Goal: Task Accomplishment & Management: Use online tool/utility

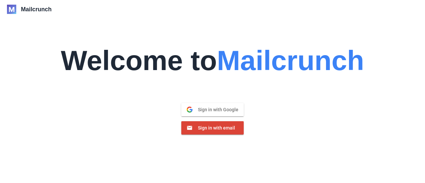
click at [214, 111] on span "Sign in with Google" at bounding box center [215, 109] width 46 height 6
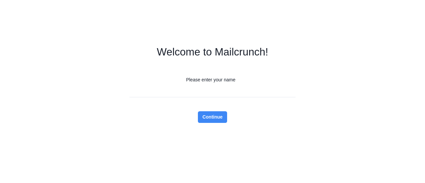
click at [221, 87] on input "Please enter your name" at bounding box center [212, 92] width 166 height 12
type input "*****"
type input "*"
type input "********"
click button "Continue" at bounding box center [213, 117] width 30 height 12
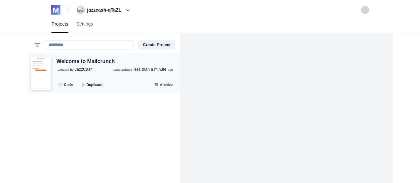
click at [69, 75] on div "Welcome to Mailcrunch Created by JazzCash Last updated less than a minute ago .…" at bounding box center [114, 73] width 126 height 32
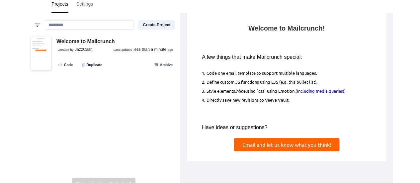
scroll to position [33, 0]
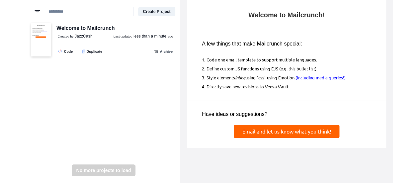
click at [245, 59] on td "Code one email template to support multiple languages." at bounding box center [288, 58] width 165 height 9
click at [245, 60] on td "Code one email template to support multiple languages." at bounding box center [288, 58] width 165 height 9
click at [245, 72] on td "Define custom JS functions using EJS (e.g. this bullet list)." at bounding box center [288, 67] width 165 height 9
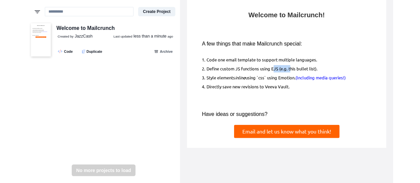
click at [254, 129] on link "Email and let us know what you think!" at bounding box center [286, 131] width 105 height 13
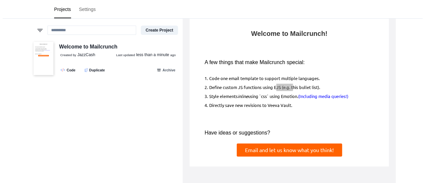
scroll to position [0, 0]
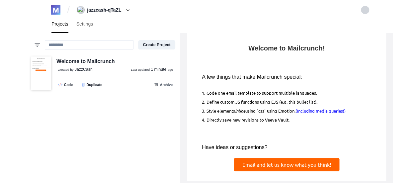
click at [257, 78] on div "A few things that make Mailcrunch special:" at bounding box center [285, 77] width 169 height 8
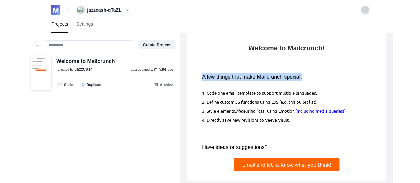
click at [257, 78] on div "A few things that make Mailcrunch special:" at bounding box center [285, 77] width 169 height 8
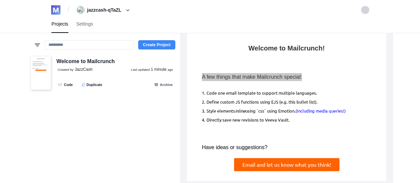
click at [154, 45] on button "Create Project" at bounding box center [156, 44] width 37 height 9
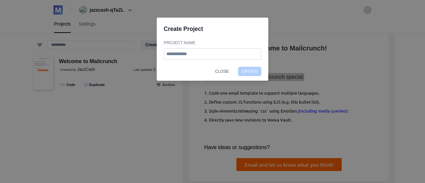
click at [189, 51] on input "Project Name" at bounding box center [213, 54] width 98 height 12
type input "*****"
click at [238, 67] on button "Create" at bounding box center [249, 71] width 23 height 9
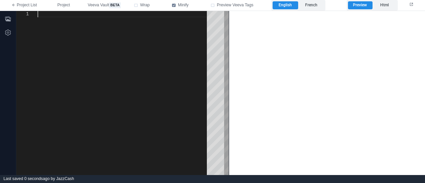
click at [262, 13] on html at bounding box center [327, 12] width 196 height 3
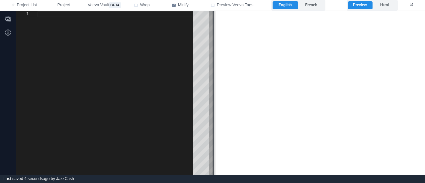
drag, startPoint x: 228, startPoint y: 41, endPoint x: 213, endPoint y: 43, distance: 15.4
click at [213, 43] on span at bounding box center [214, 93] width 4 height 164
